Goal: Check status: Check status

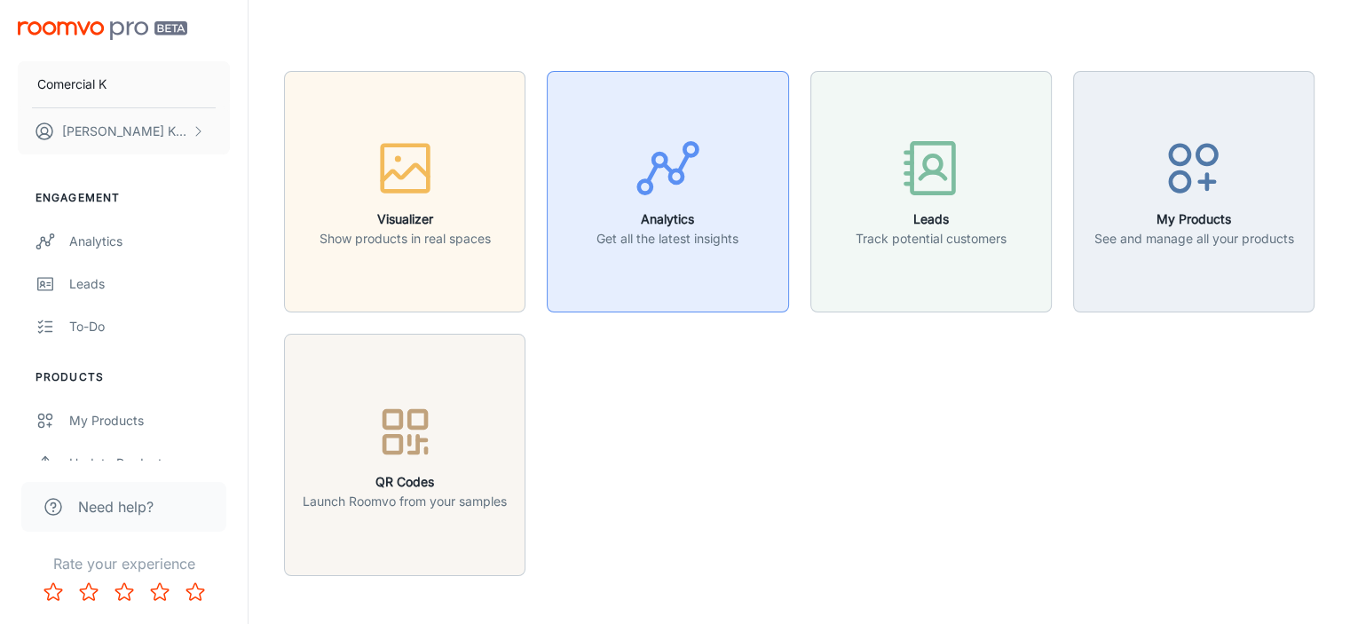
click at [654, 210] on h6 "Analytics" at bounding box center [668, 220] width 142 height 20
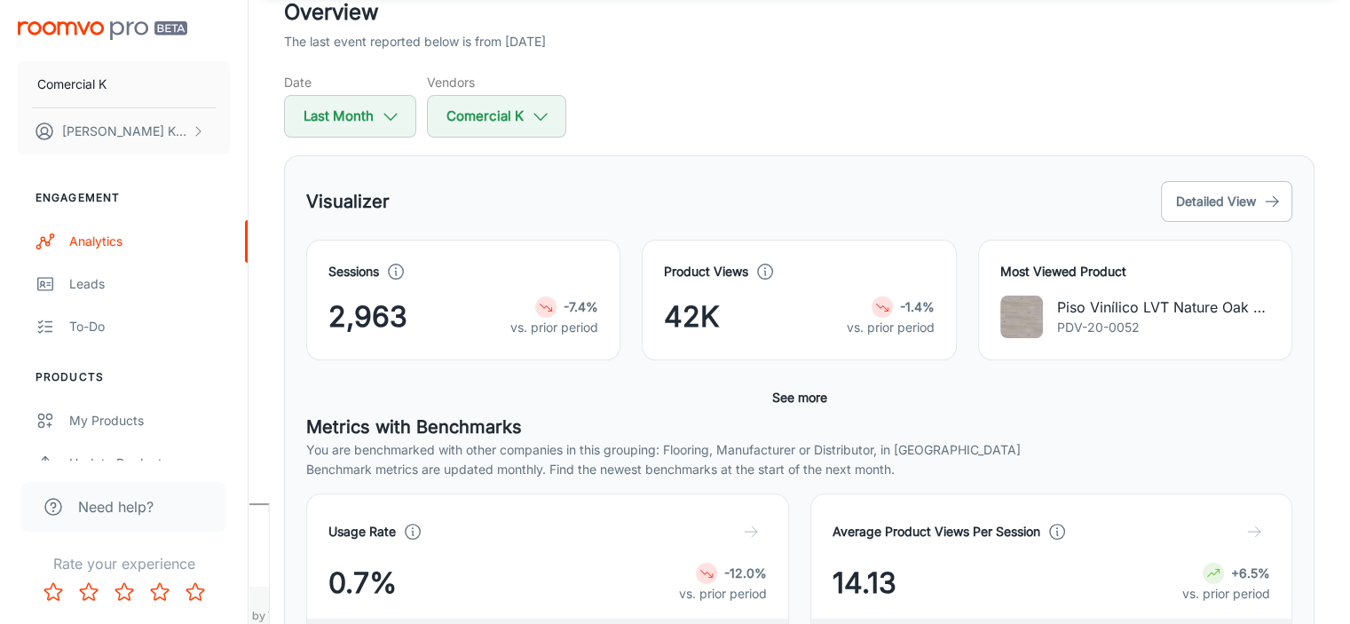
scroll to position [89, 0]
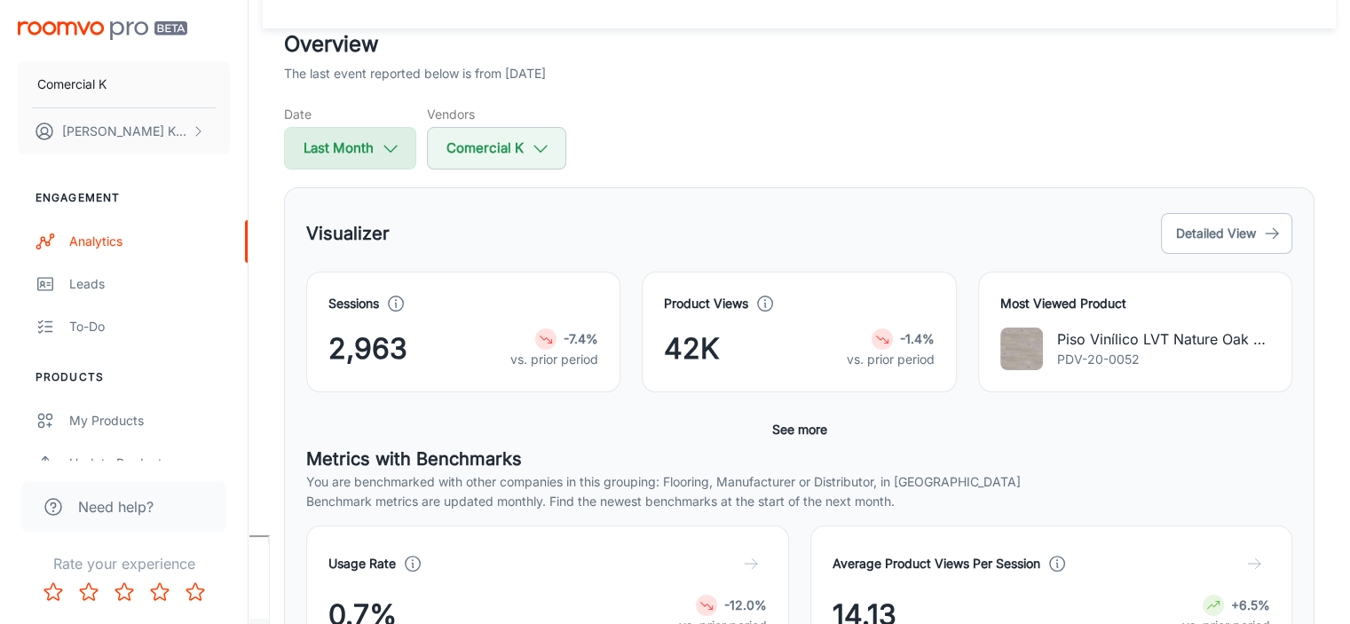
click at [349, 151] on button "Last Month" at bounding box center [350, 148] width 132 height 43
select select "7"
select select "2025"
select select "7"
select select "2025"
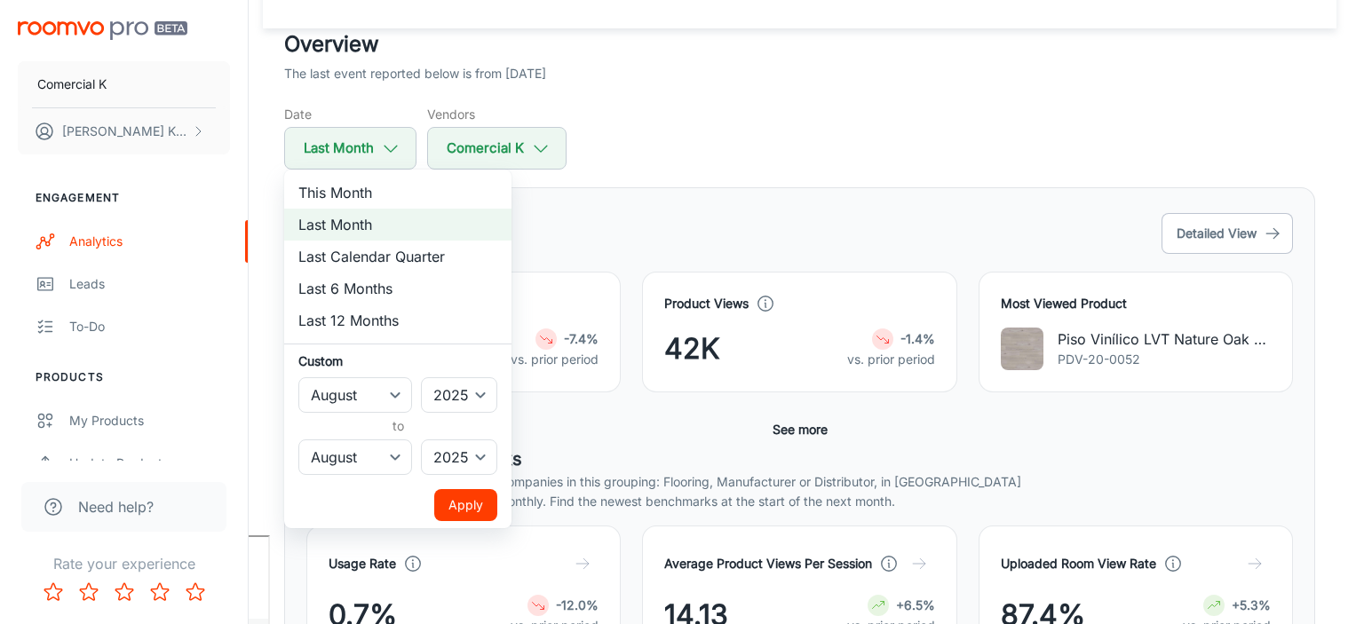
click at [353, 195] on li "This Month" at bounding box center [397, 193] width 227 height 32
select select "8"
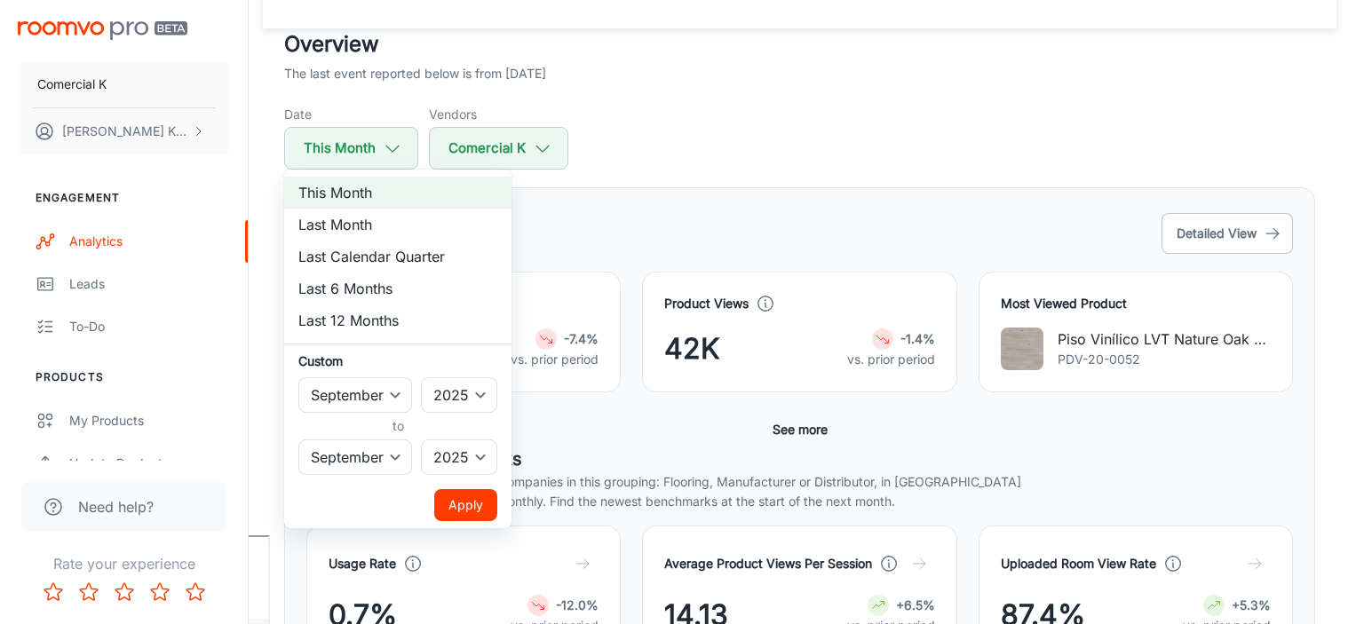
click at [771, 244] on div at bounding box center [682, 312] width 1364 height 624
select select "7"
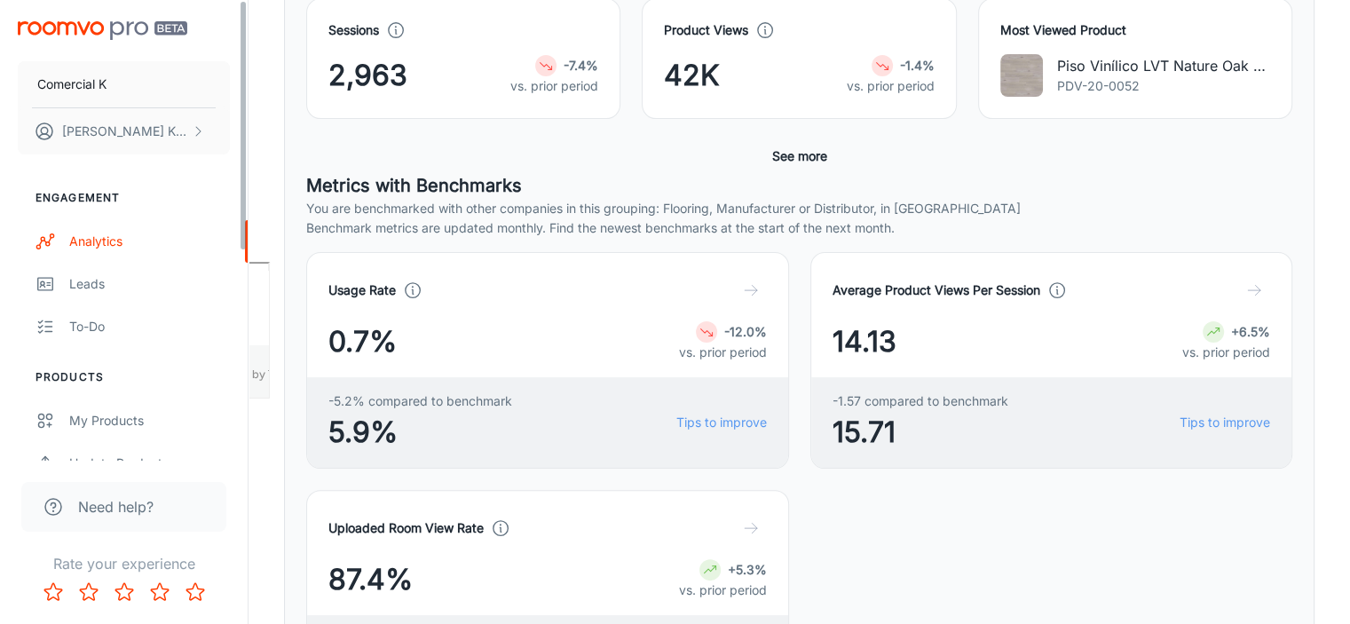
scroll to position [231, 0]
